Goal: Check status: Check status

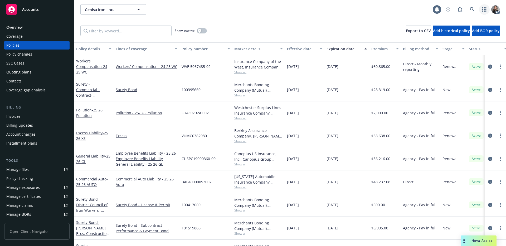
click at [480, 12] on link "button" at bounding box center [484, 9] width 11 height 11
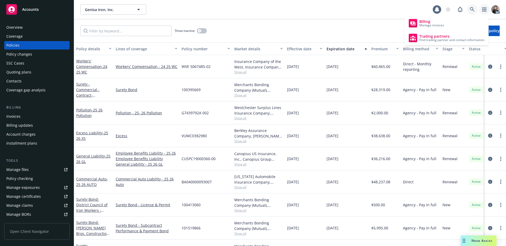
click at [474, 9] on icon at bounding box center [472, 9] width 5 height 5
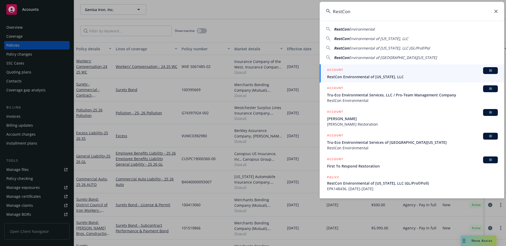
type input "RestCon"
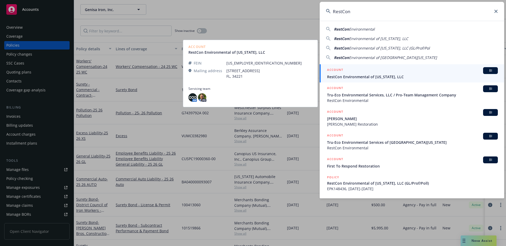
click at [354, 74] on span "RestCon Environmental of [US_STATE], LLC" at bounding box center [412, 77] width 171 height 6
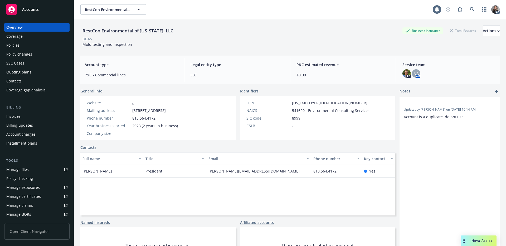
click at [14, 44] on div "Policies" at bounding box center [12, 45] width 13 height 8
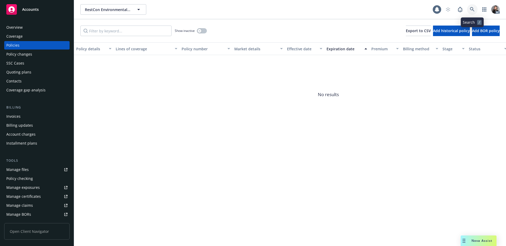
click at [471, 8] on icon at bounding box center [472, 9] width 4 height 4
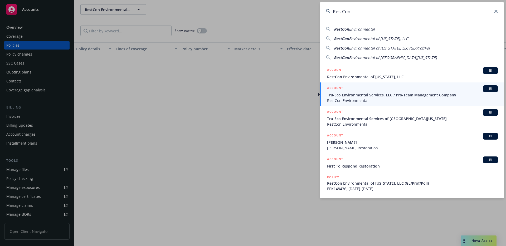
type input "RestCon"
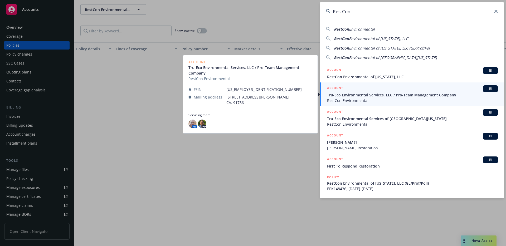
click at [361, 97] on span "Tru-Eco Environmental Services, LLC / Pro-Team Management Company" at bounding box center [412, 95] width 171 height 6
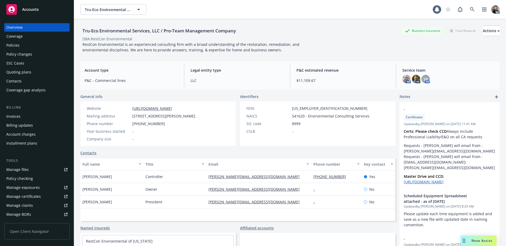
click at [10, 45] on div "Policies" at bounding box center [12, 45] width 13 height 8
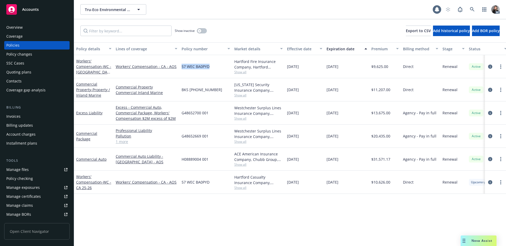
drag, startPoint x: 212, startPoint y: 67, endPoint x: 180, endPoint y: 67, distance: 32.2
click at [180, 67] on div "57 WEC BA0PYD" at bounding box center [206, 66] width 53 height 23
copy span "57 WEC BA0PYD"
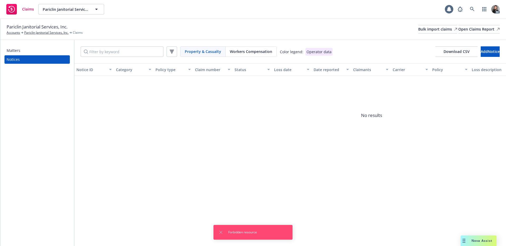
click at [252, 52] on span "Workers Compensation" at bounding box center [251, 52] width 42 height 6
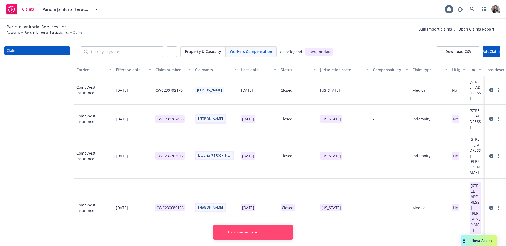
click at [285, 70] on div "Status" at bounding box center [296, 70] width 30 height 6
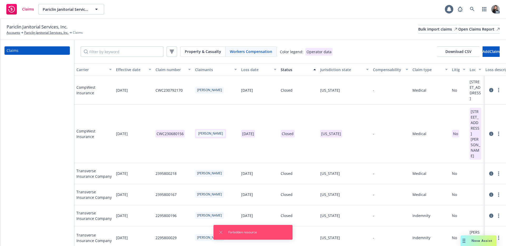
click at [291, 69] on div "Status" at bounding box center [296, 70] width 30 height 6
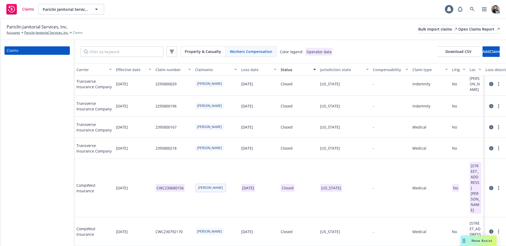
scroll to position [233, 0]
